Goal: Task Accomplishment & Management: Complete application form

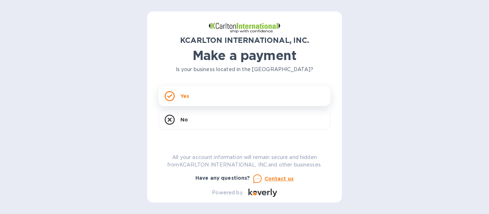
click at [170, 95] on icon at bounding box center [170, 96] width 10 height 10
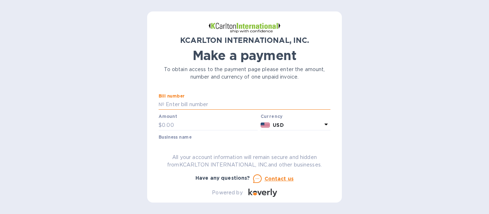
paste input "35250175-1"
type input "35250175-1"
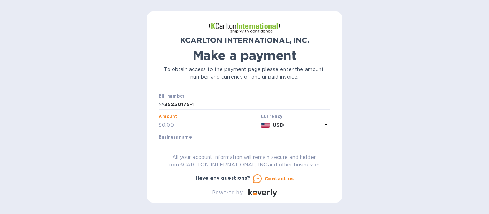
click at [173, 125] on input "text" at bounding box center [210, 125] width 96 height 11
paste input "2,344.94"
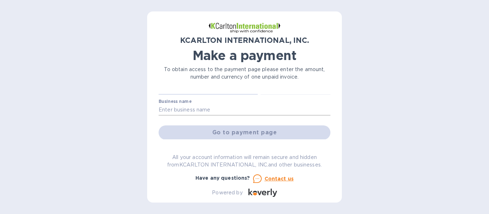
type input "2,344.94"
click at [213, 111] on input "text" at bounding box center [245, 110] width 172 height 11
type input "Agilis Holding llc"
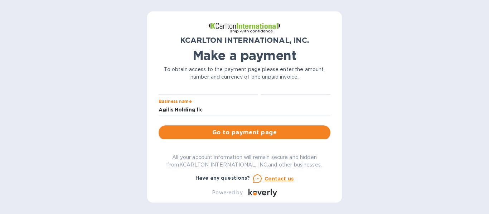
click at [252, 135] on span "Go to payment page" at bounding box center [244, 133] width 160 height 9
